Goal: Information Seeking & Learning: Check status

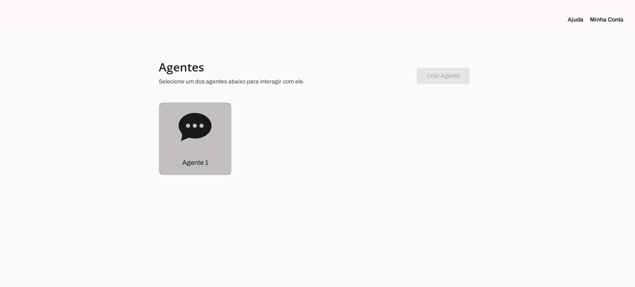
click at [203, 146] on div "Agente 1" at bounding box center [195, 138] width 71 height 71
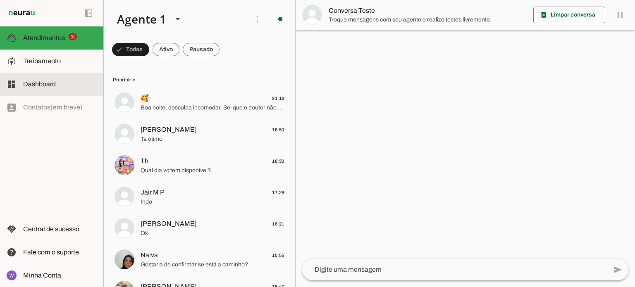
click at [49, 79] on slot at bounding box center [60, 84] width 74 height 10
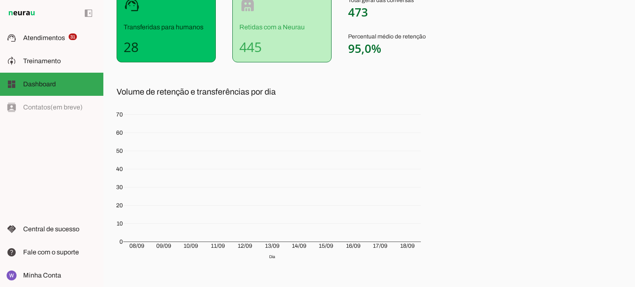
scroll to position [145, 0]
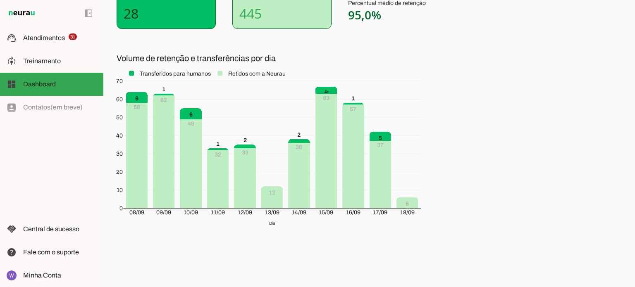
click at [388, 55] on section "Volume de conversas retidas ou transferidas Visualize a performance do seu Agen…" at bounding box center [322, 58] width 410 height 366
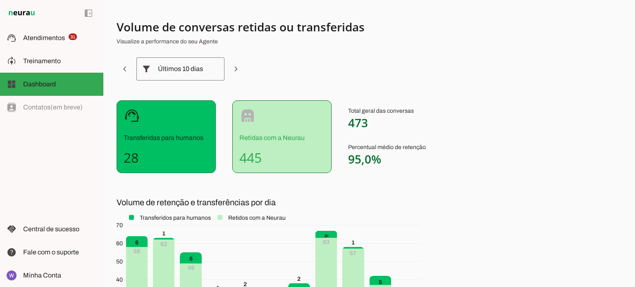
scroll to position [0, 0]
click at [233, 66] on span at bounding box center [236, 70] width 20 height 20
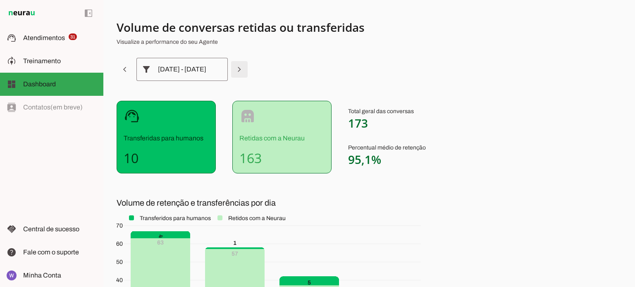
click at [233, 67] on span at bounding box center [239, 70] width 20 height 20
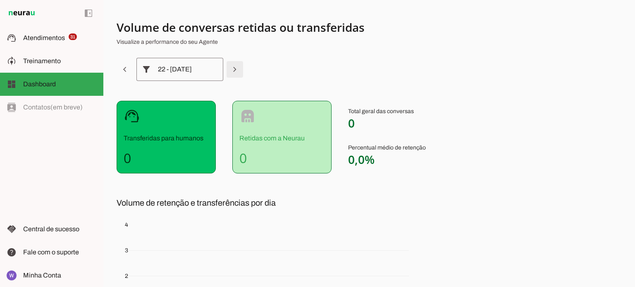
click at [233, 67] on span at bounding box center [235, 70] width 20 height 20
click at [126, 73] on span at bounding box center [125, 70] width 20 height 20
click at [126, 74] on span at bounding box center [125, 70] width 20 height 20
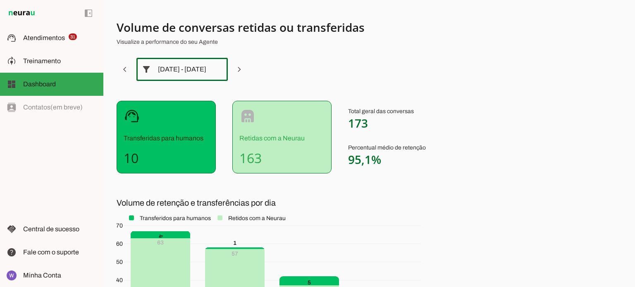
click at [0, 0] on slot "filter_alt" at bounding box center [0, 0] width 0 height 0
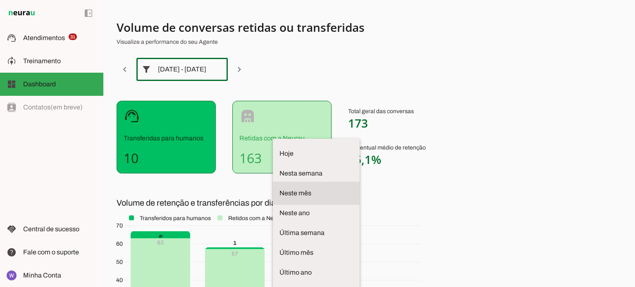
click at [273, 182] on md-item "Neste mês" at bounding box center [316, 193] width 87 height 23
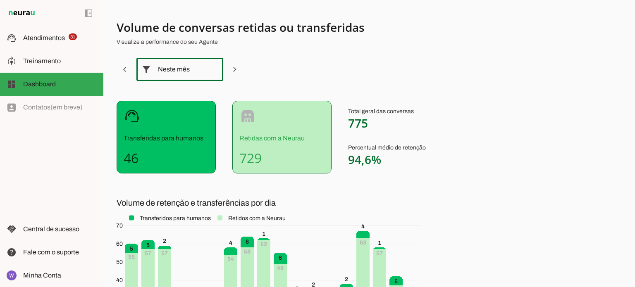
click at [197, 73] on div "Neste mês" at bounding box center [180, 69] width 44 height 23
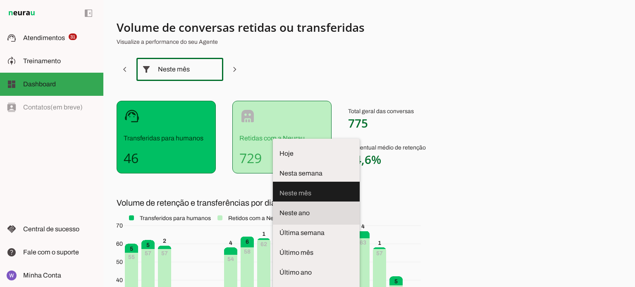
click at [279, 208] on span "Neste ano" at bounding box center [316, 213] width 74 height 10
type md-outlined-select "year"
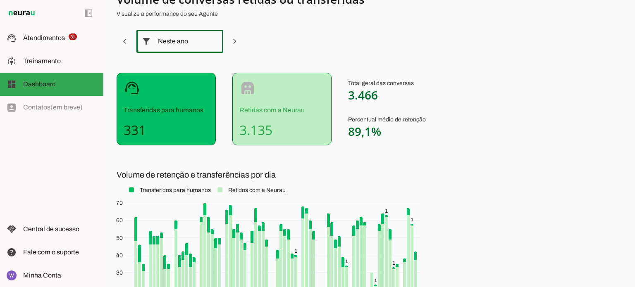
scroll to position [41, 0]
